Goal: Navigation & Orientation: Find specific page/section

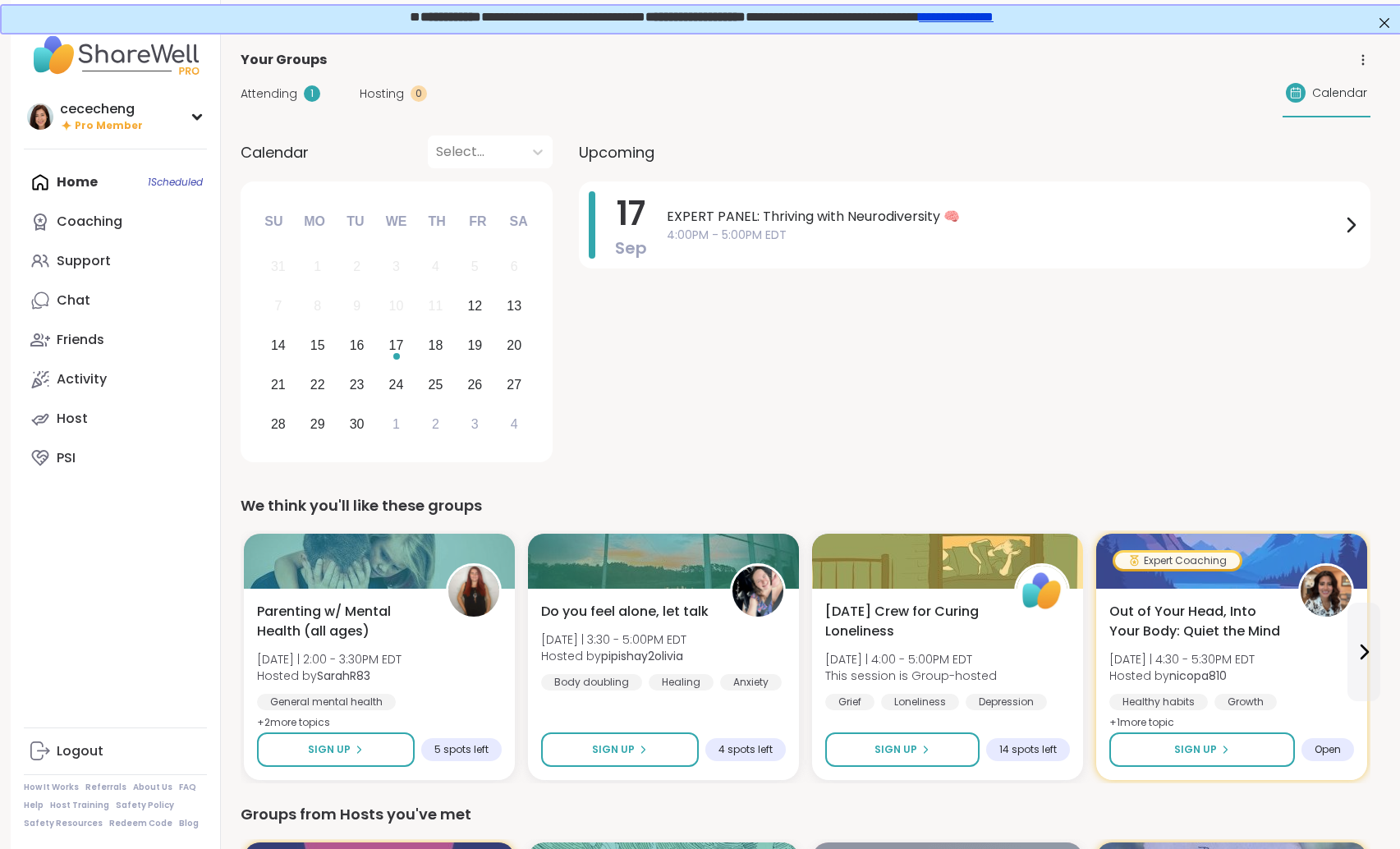
click at [992, 17] on link "**********" at bounding box center [954, 15] width 75 height 13
click at [107, 370] on link "Activity" at bounding box center [115, 379] width 183 height 39
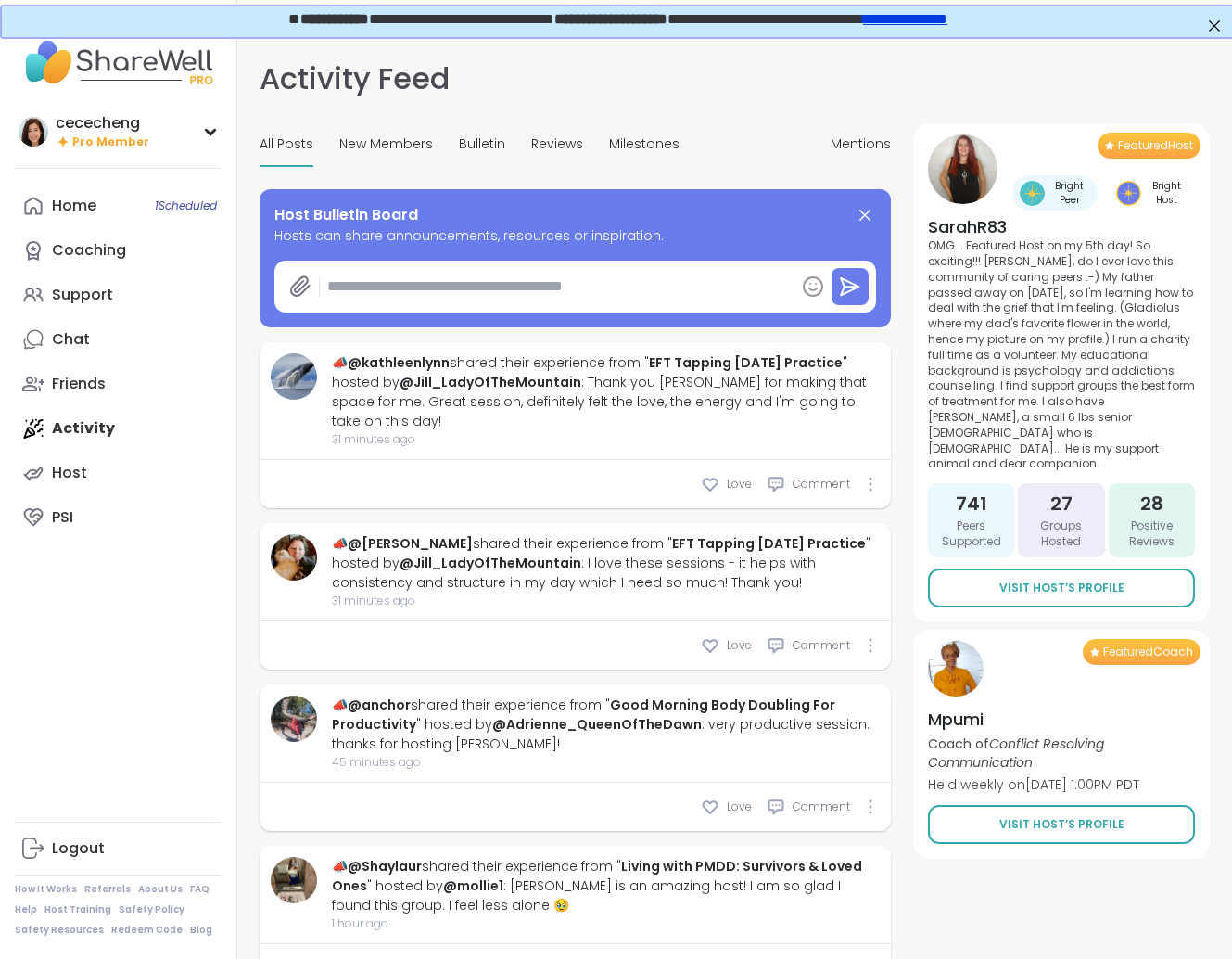
type textarea "*"
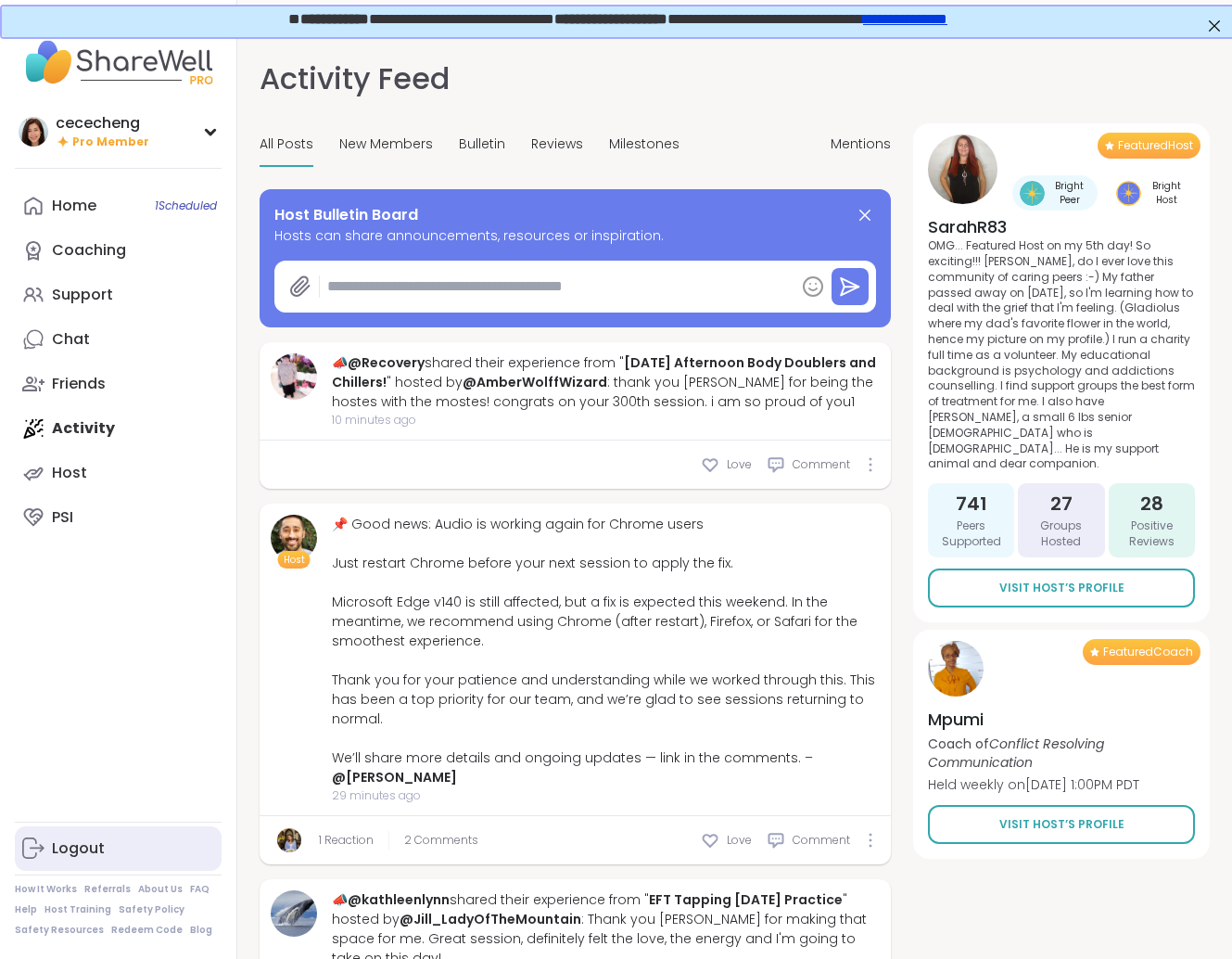
click at [73, 837] on link "Logout" at bounding box center [118, 848] width 206 height 44
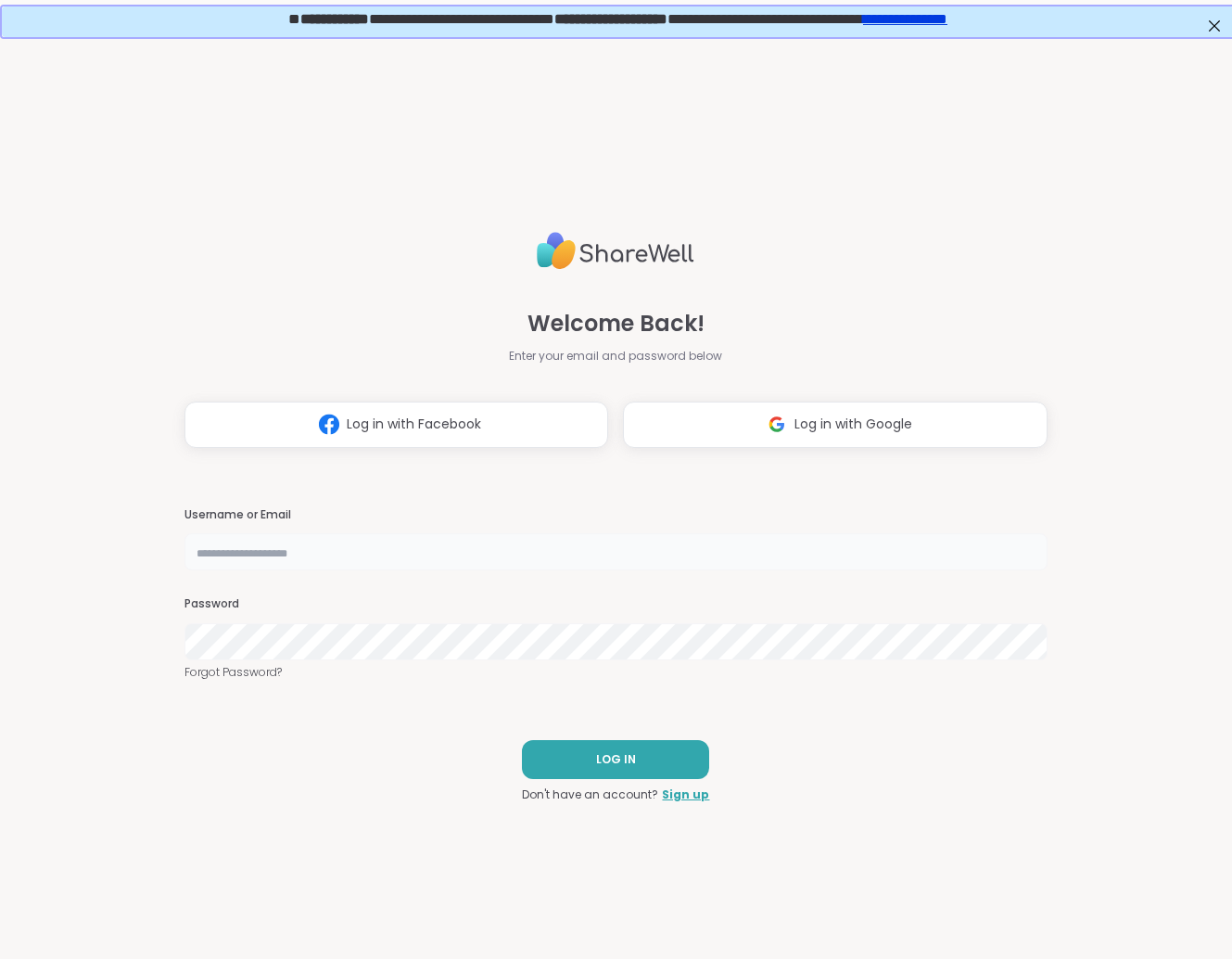
type input "**********"
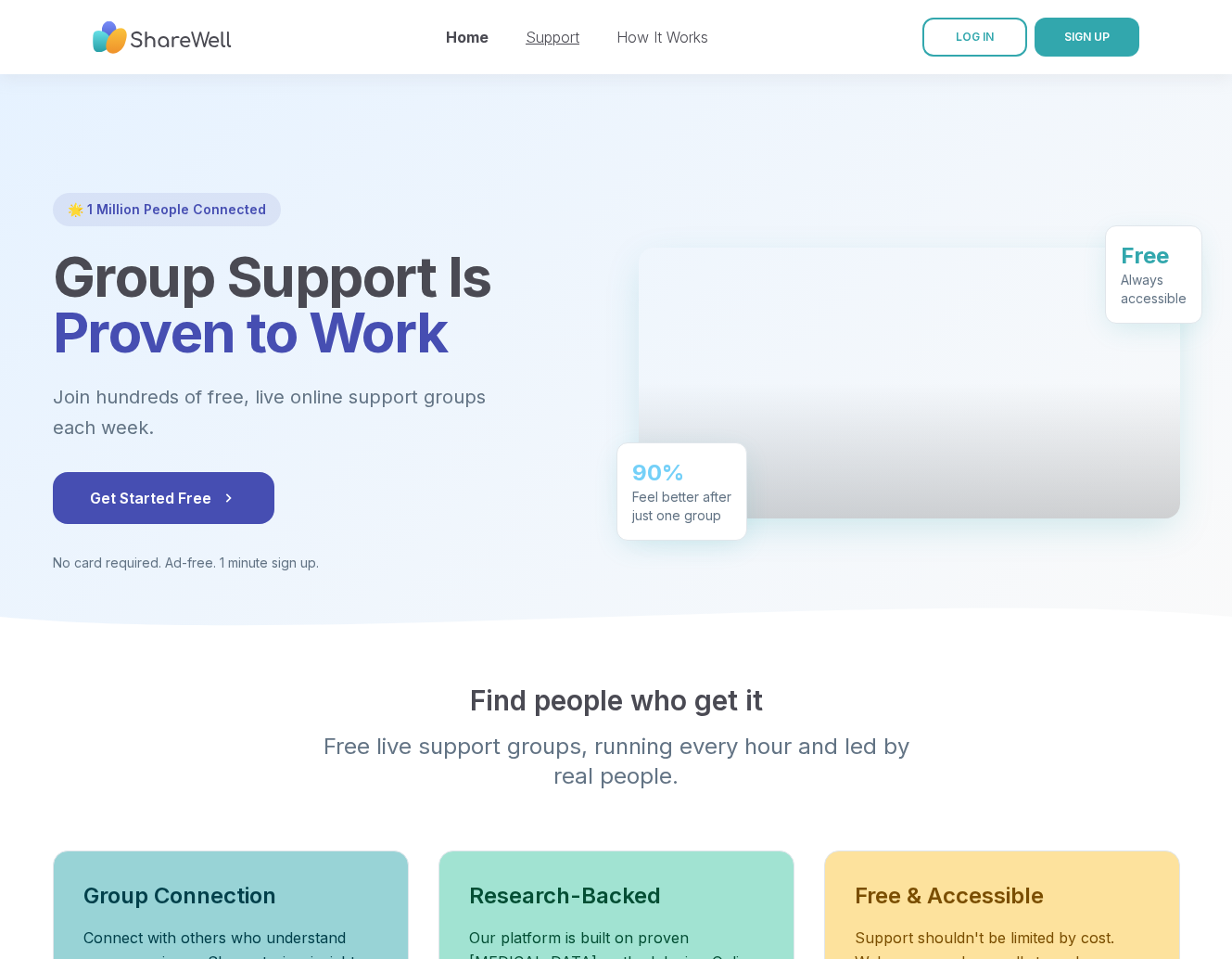
click at [548, 41] on link "Support" at bounding box center [552, 38] width 54 height 19
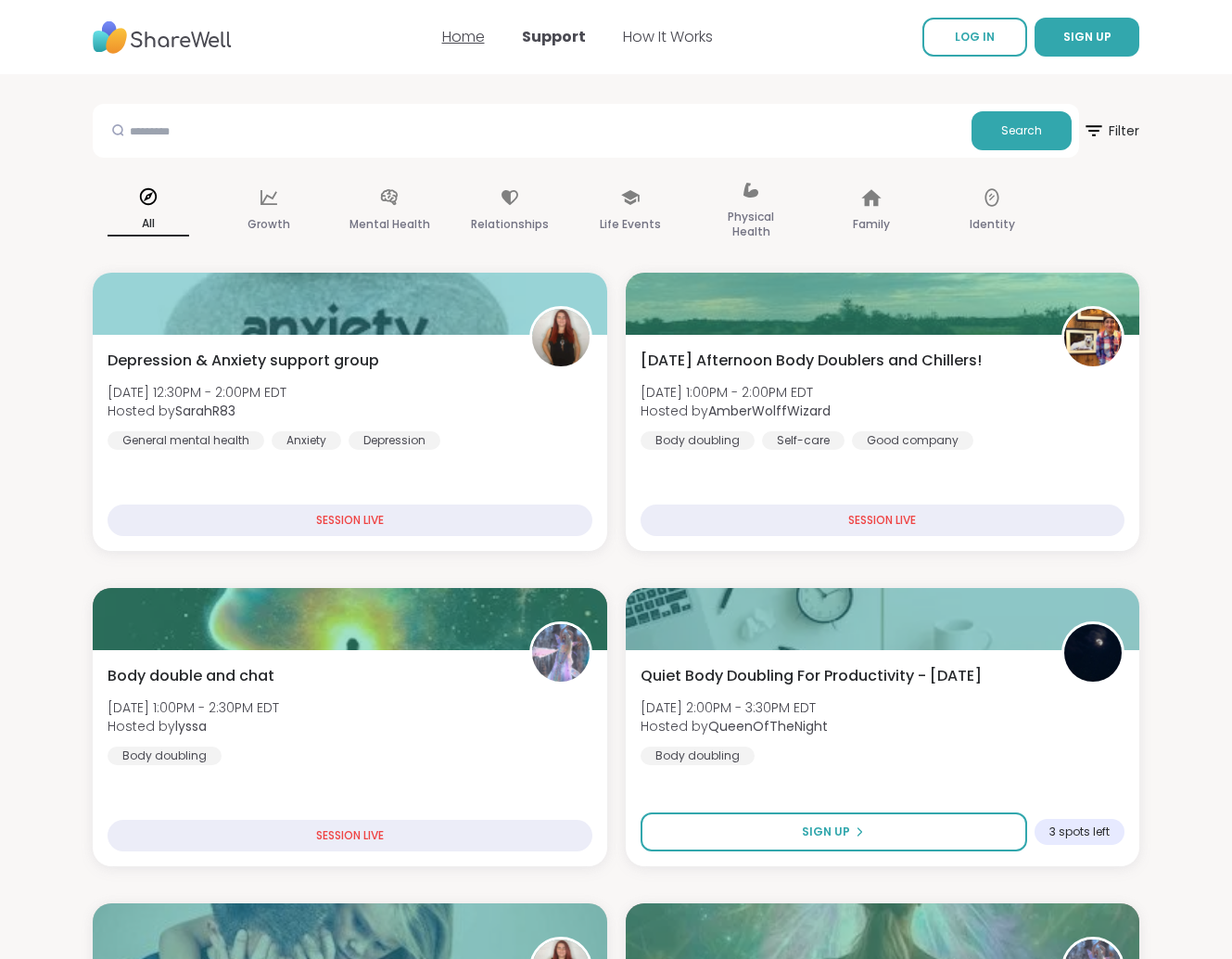
click at [457, 40] on link "Home" at bounding box center [462, 37] width 42 height 22
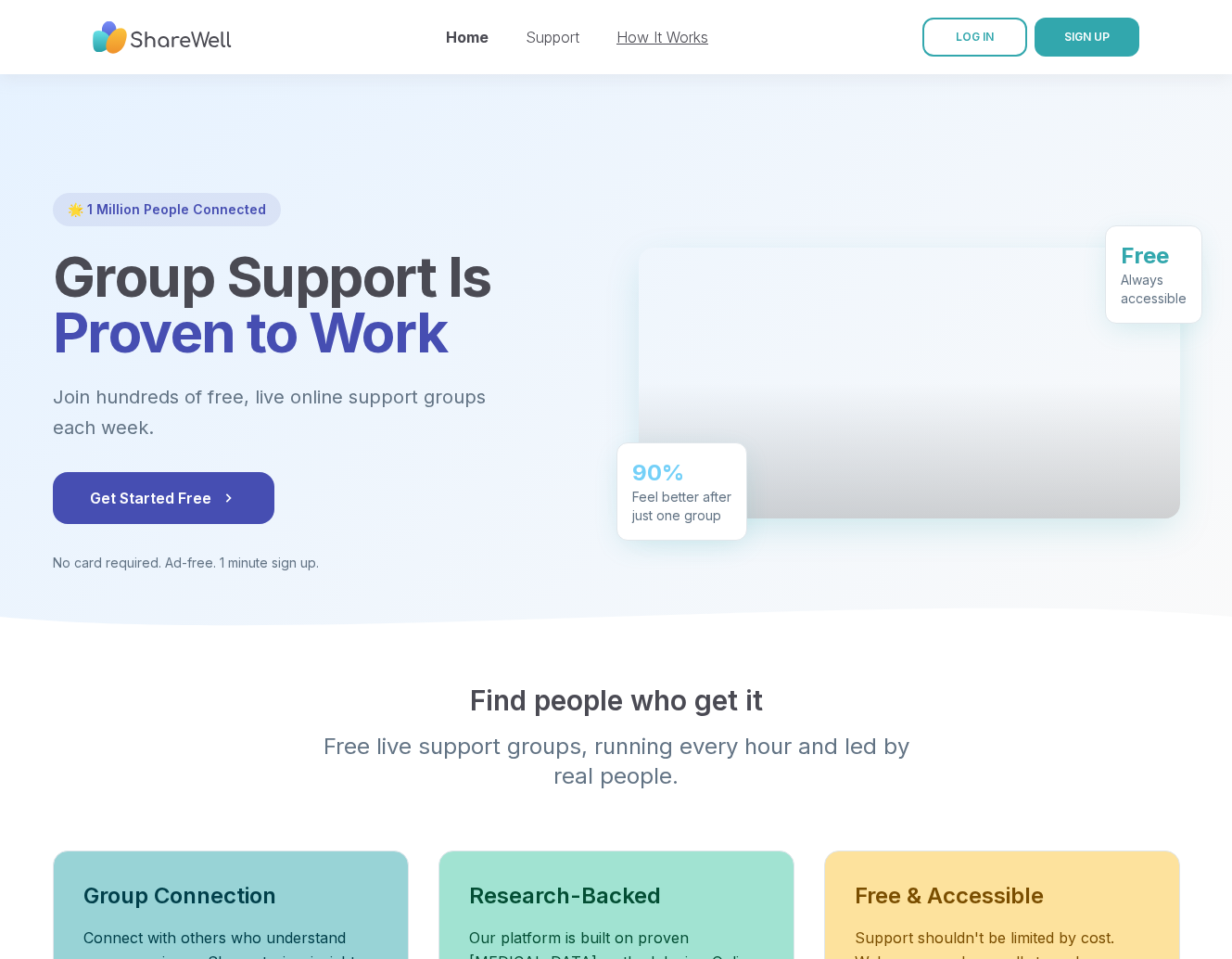
click at [684, 41] on link "How It Works" at bounding box center [662, 38] width 91 height 19
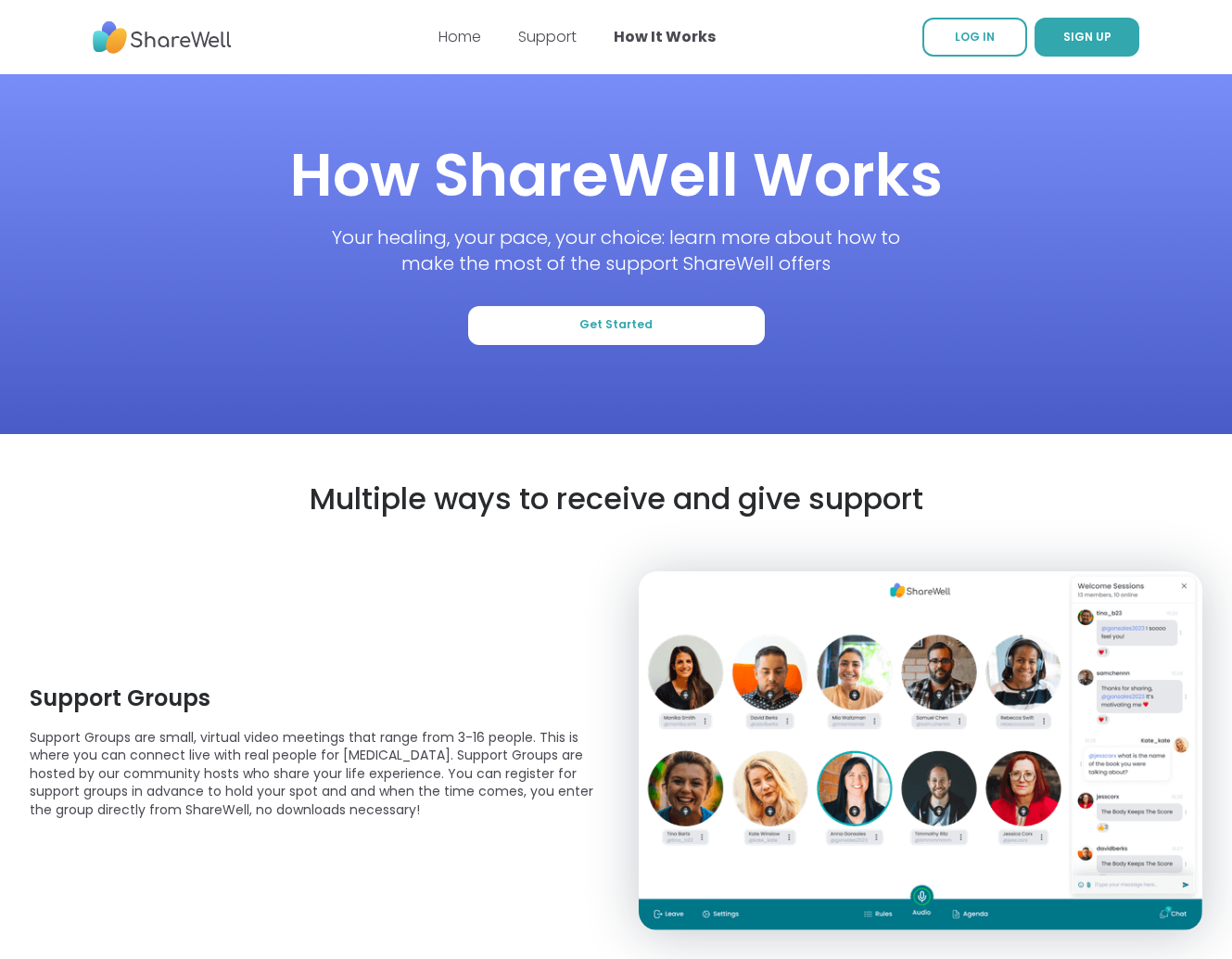
click at [431, 35] on nav "Home Support How It Works LOG IN SIGN UP" at bounding box center [616, 37] width 1232 height 74
click at [446, 39] on link "Home" at bounding box center [460, 37] width 42 height 22
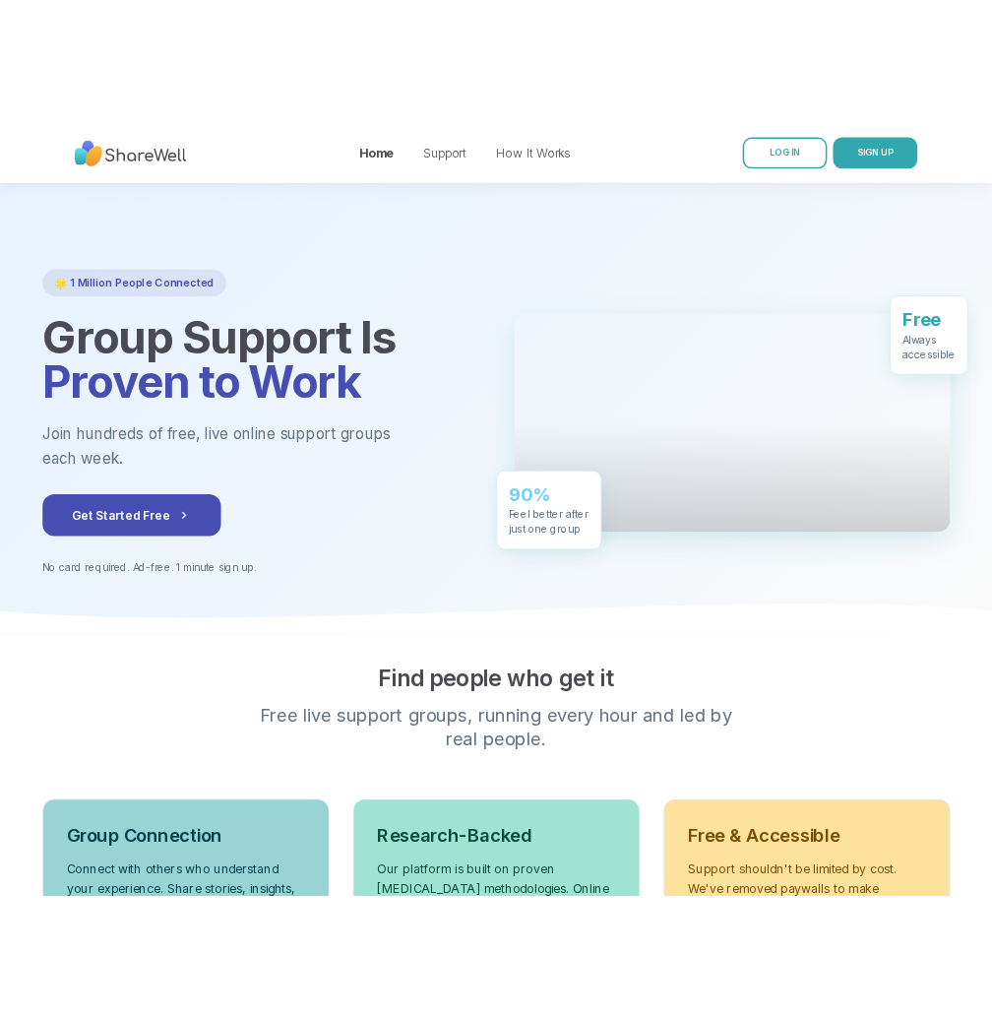
scroll to position [11, 0]
